Goal: Check status: Check status

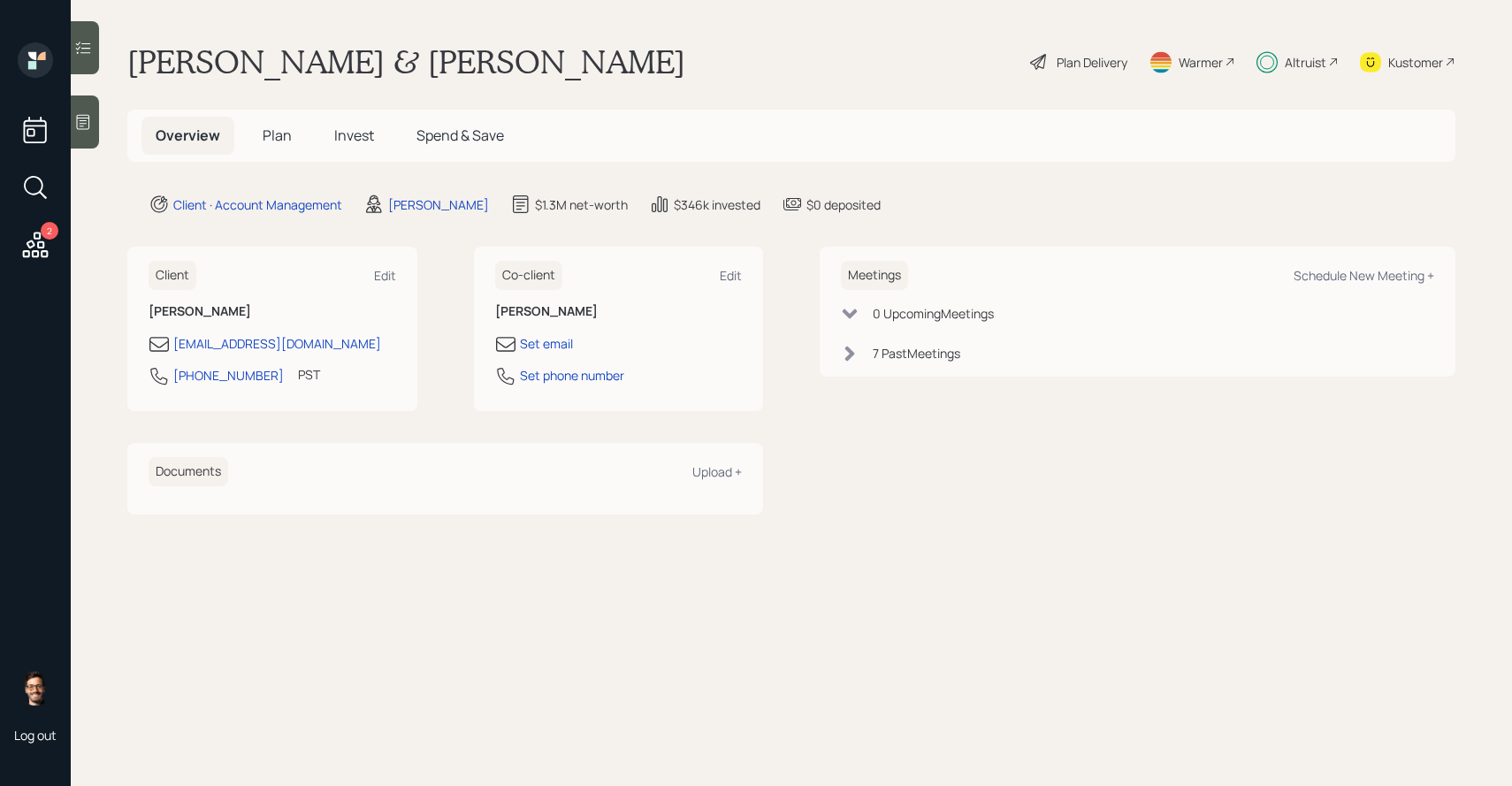
click at [350, 139] on span "Invest" at bounding box center [354, 135] width 40 height 19
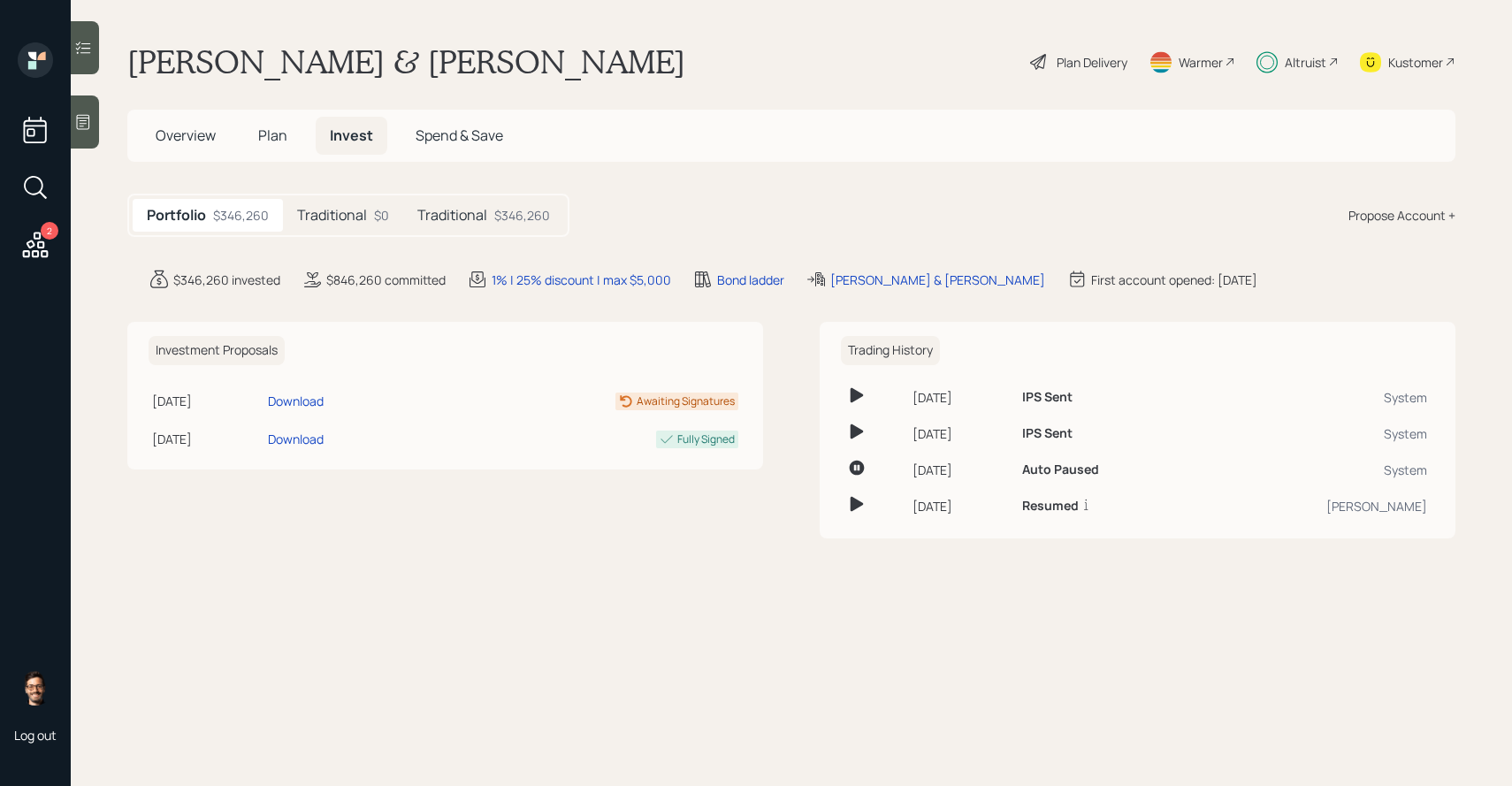
click at [444, 205] on div "Traditional $346,260" at bounding box center [484, 216] width 161 height 32
